Goal: Task Accomplishment & Management: Manage account settings

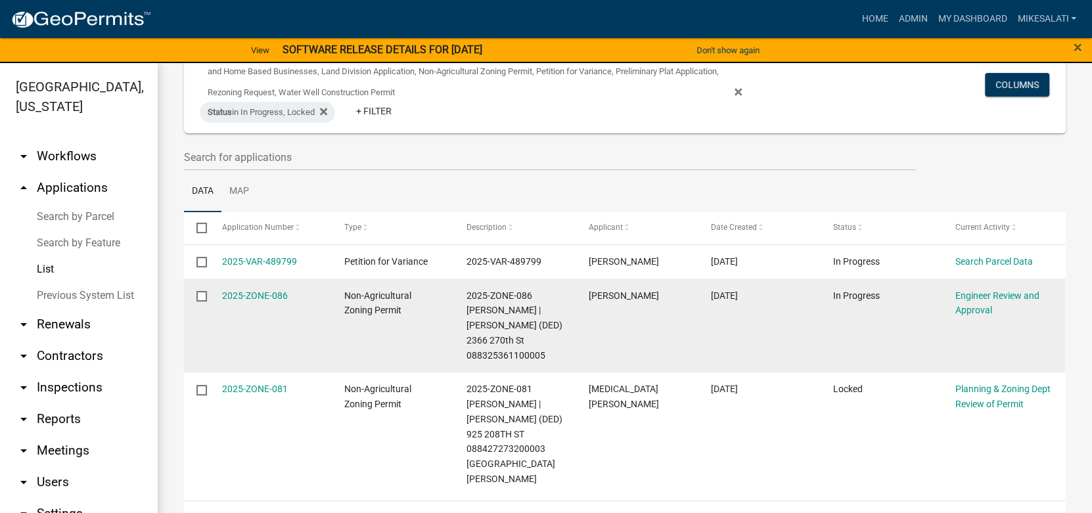
scroll to position [115, 0]
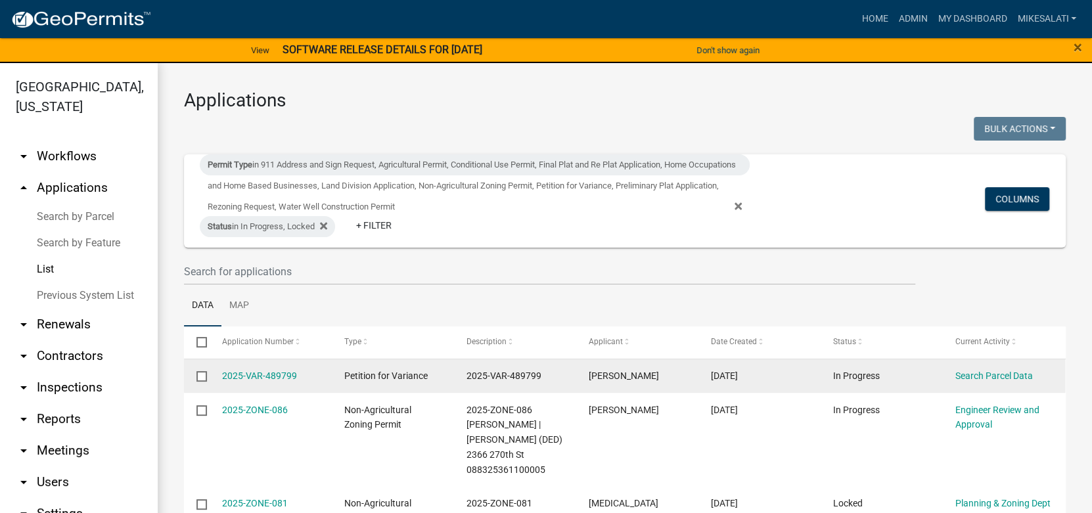
click at [202, 375] on input "checkbox" at bounding box center [200, 375] width 9 height 9
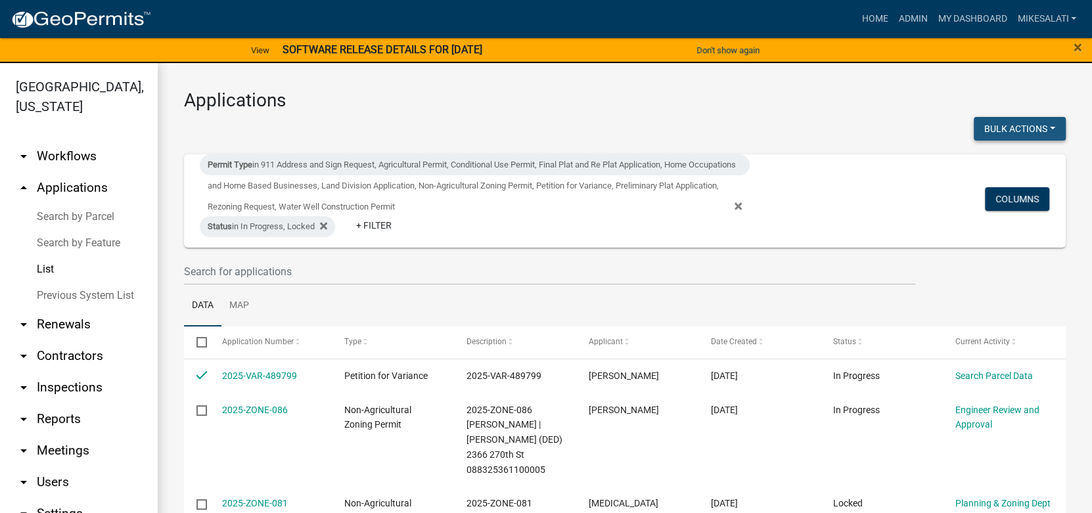
click at [1035, 118] on button "Bulk Actions" at bounding box center [1020, 129] width 92 height 24
click at [998, 159] on button "Void" at bounding box center [1012, 163] width 105 height 32
checkbox input "false"
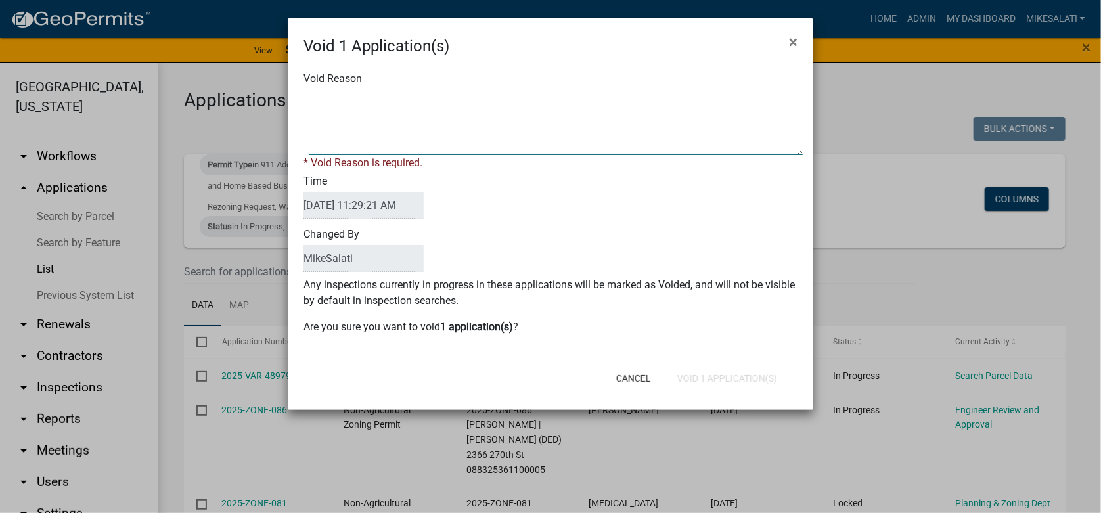
click at [321, 97] on textarea "Void Reason" at bounding box center [556, 122] width 494 height 66
type textarea "."
click at [732, 380] on form "Void 1 Application(s) × Void Reason * Void Reason is required. Time 10/08/2025 …" at bounding box center [551, 208] width 526 height 380
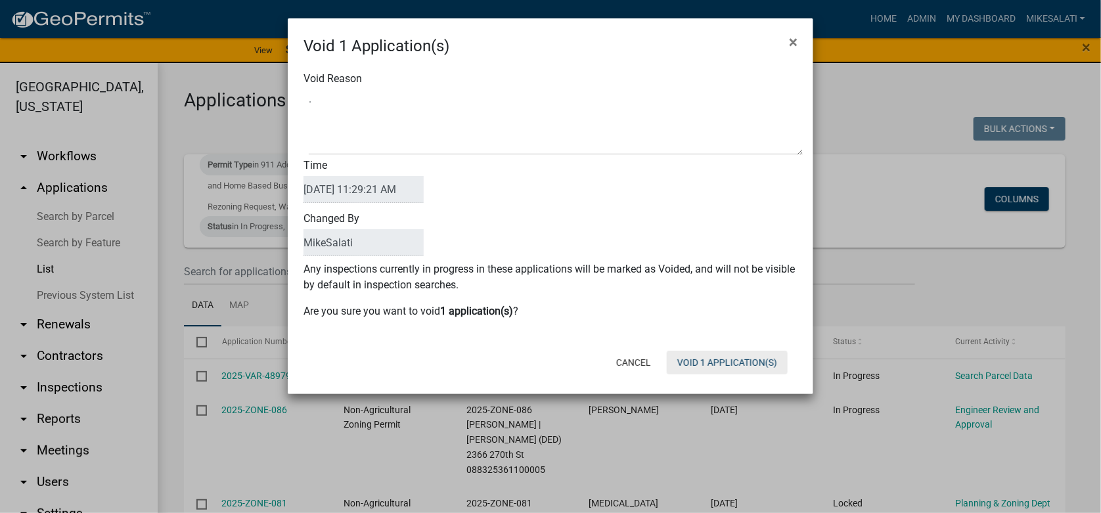
click at [748, 359] on button "Void 1 Application(s)" at bounding box center [727, 363] width 121 height 24
